Goal: Task Accomplishment & Management: Use online tool/utility

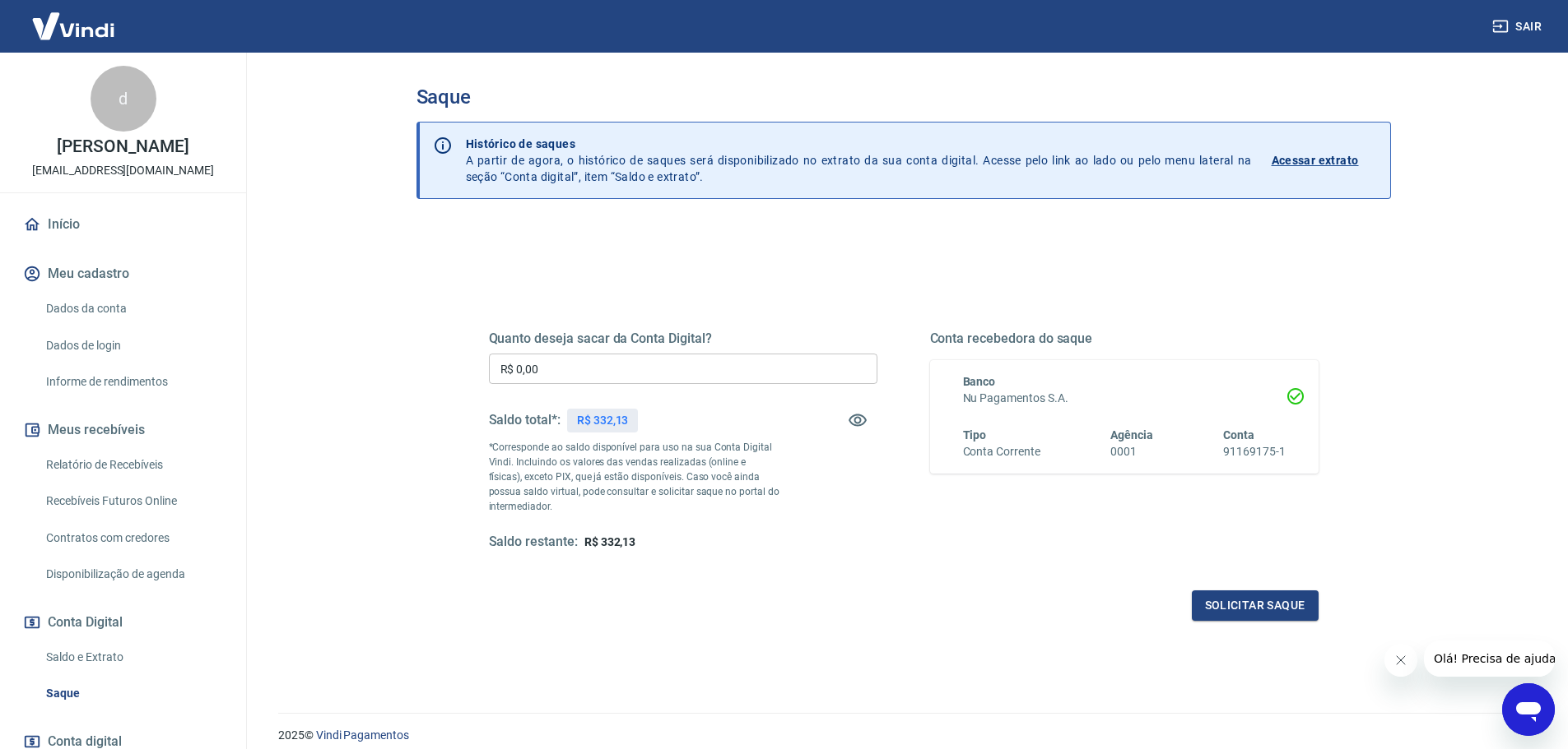
click at [583, 373] on input "R$ 0,00" at bounding box center [683, 369] width 389 height 31
type input "R$ 332,13"
click at [1237, 602] on button "Solicitar saque" at bounding box center [1255, 605] width 127 height 31
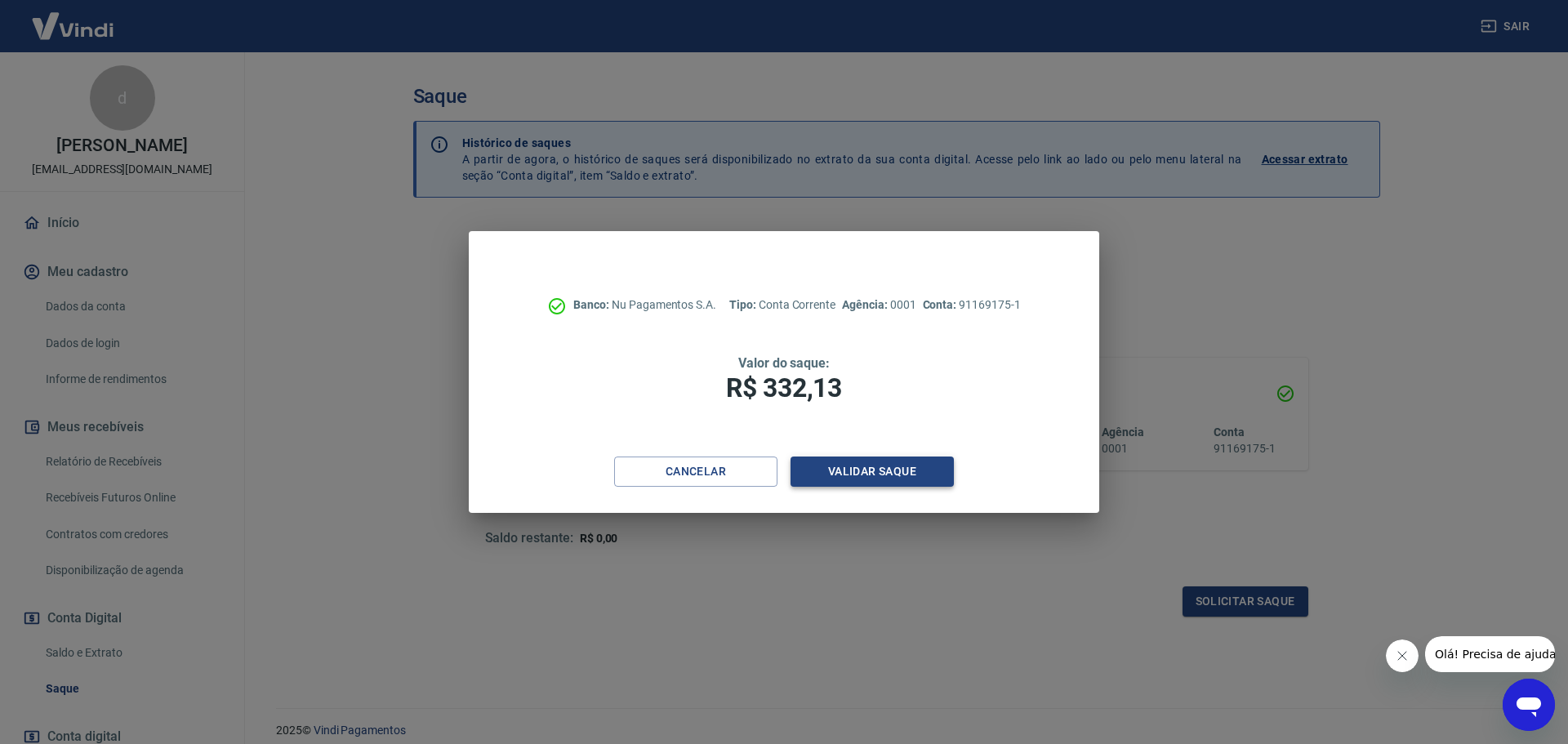
click at [899, 474] on button "Validar saque" at bounding box center [872, 471] width 163 height 31
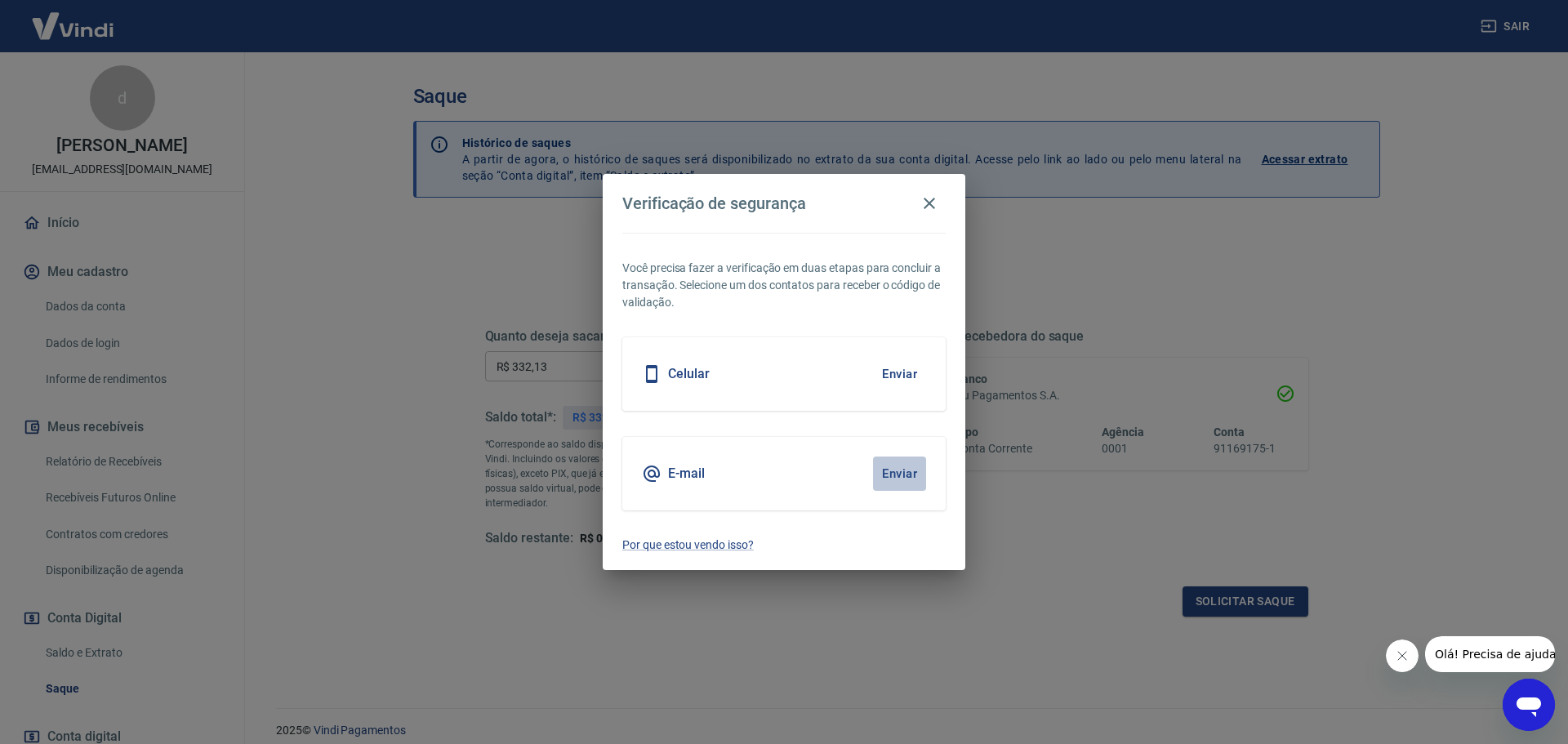
click at [906, 473] on button "Enviar" at bounding box center [899, 473] width 53 height 34
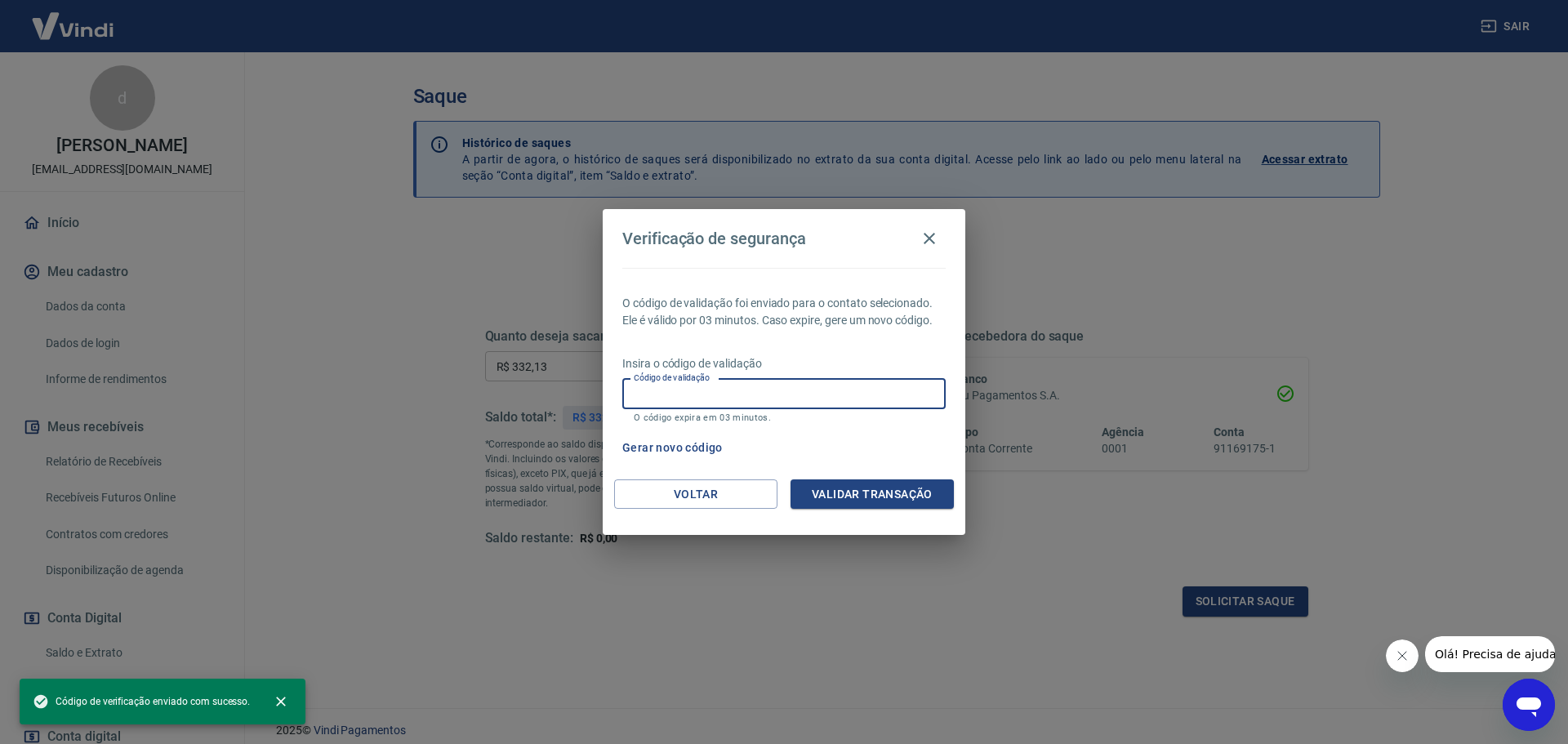
drag, startPoint x: 789, startPoint y: 397, endPoint x: 779, endPoint y: 391, distance: 11.7
click at [789, 397] on input "Código de validação" at bounding box center [784, 394] width 324 height 31
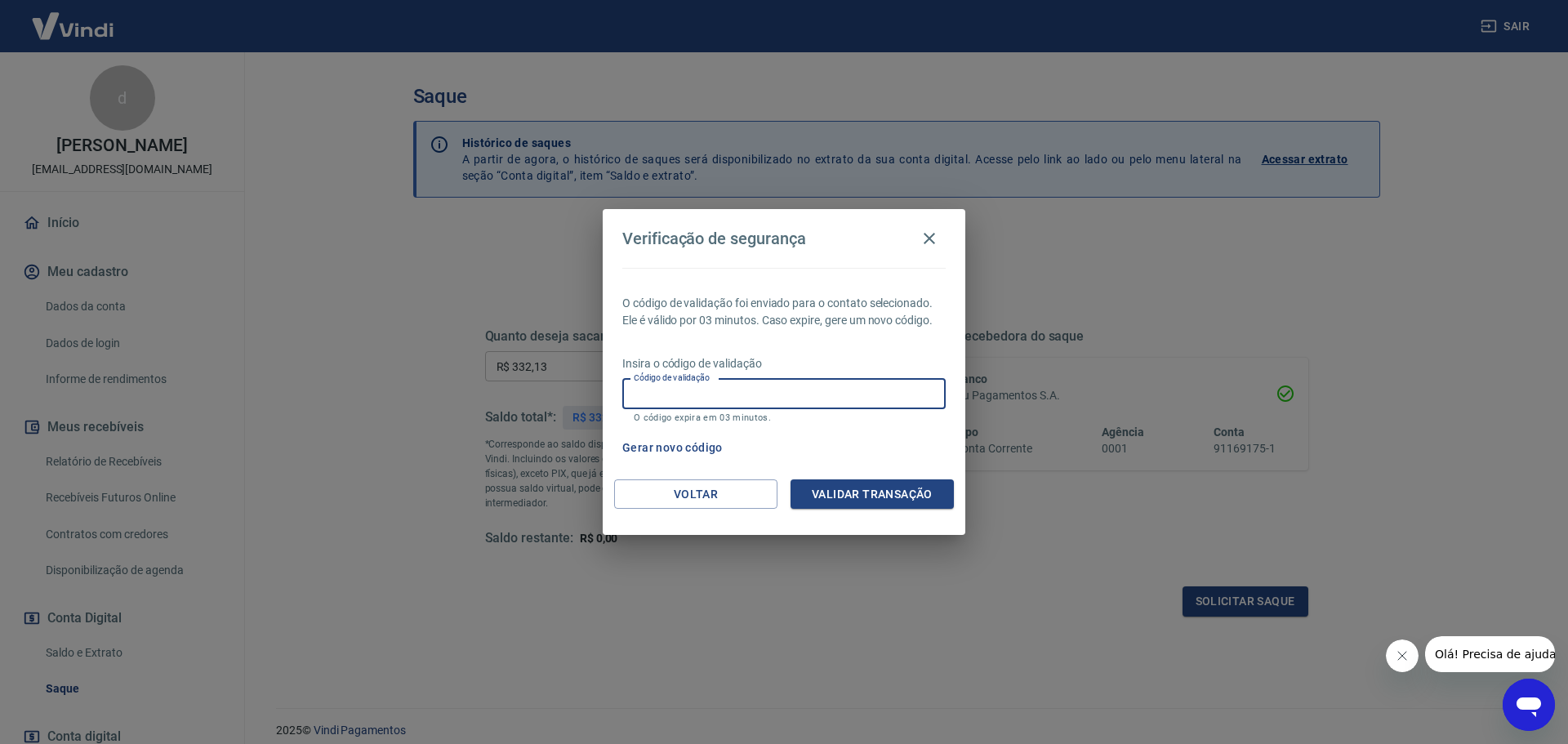
paste input "111364"
type input "111364"
click at [902, 499] on button "Validar transação" at bounding box center [872, 494] width 163 height 31
